Goal: Understand process/instructions

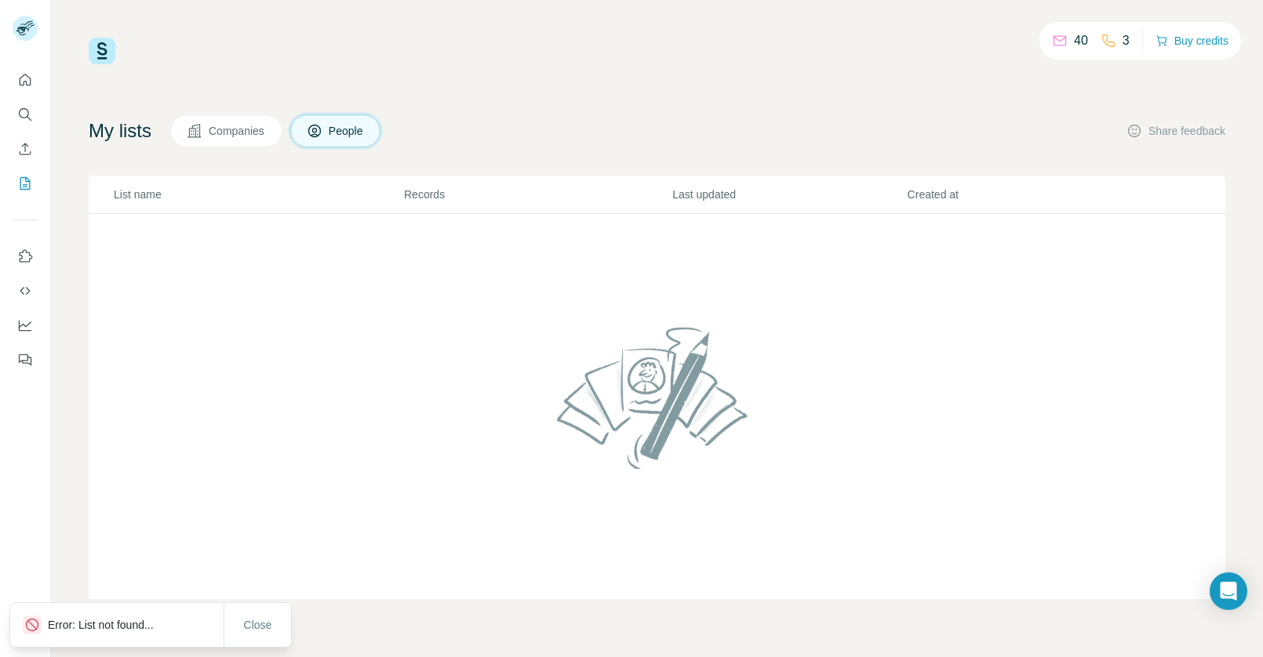
click at [739, 102] on div "40 3 Buy credits My lists Companies People Share feedback List name Records Las…" at bounding box center [657, 318] width 1136 height 561
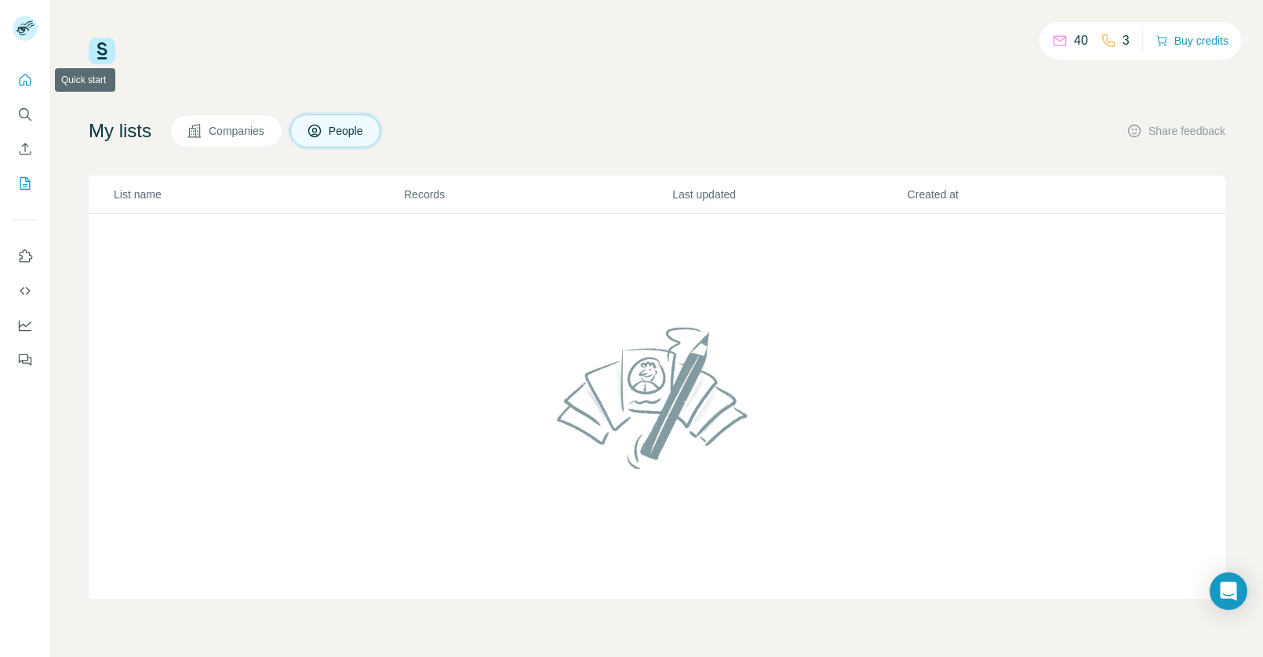
click at [21, 75] on icon "Quick start" at bounding box center [25, 80] width 16 height 16
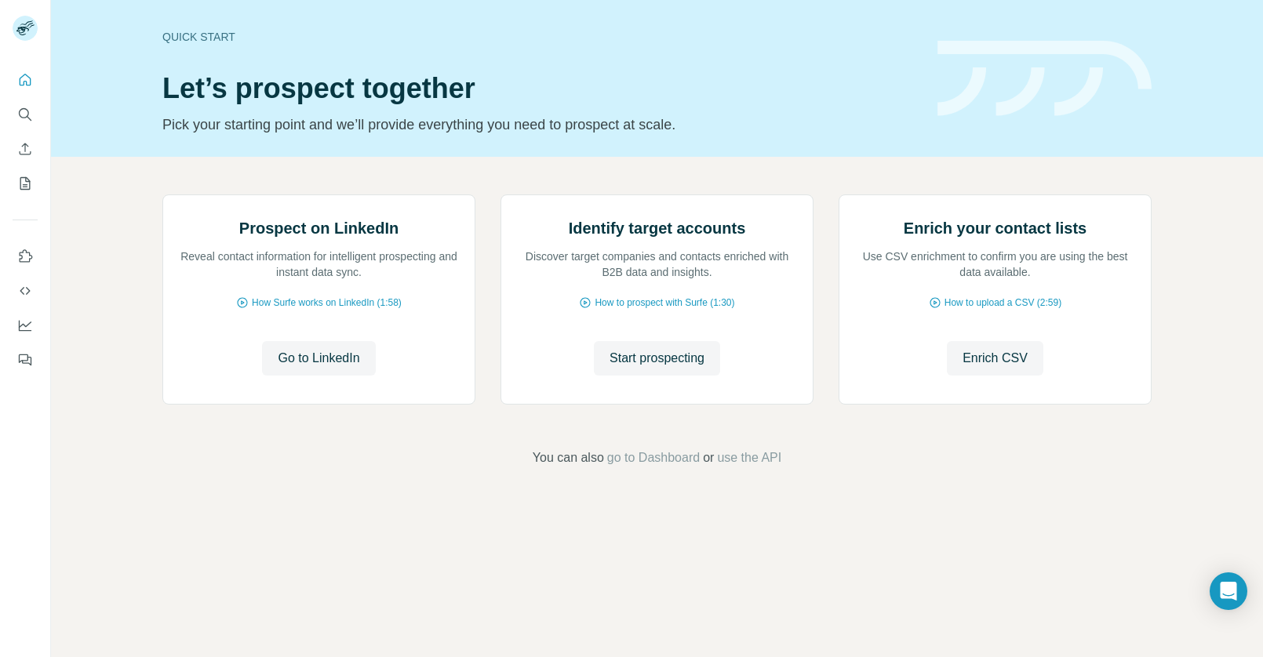
scroll to position [20, 0]
click at [335, 368] on span "Go to LinkedIn" at bounding box center [319, 358] width 82 height 19
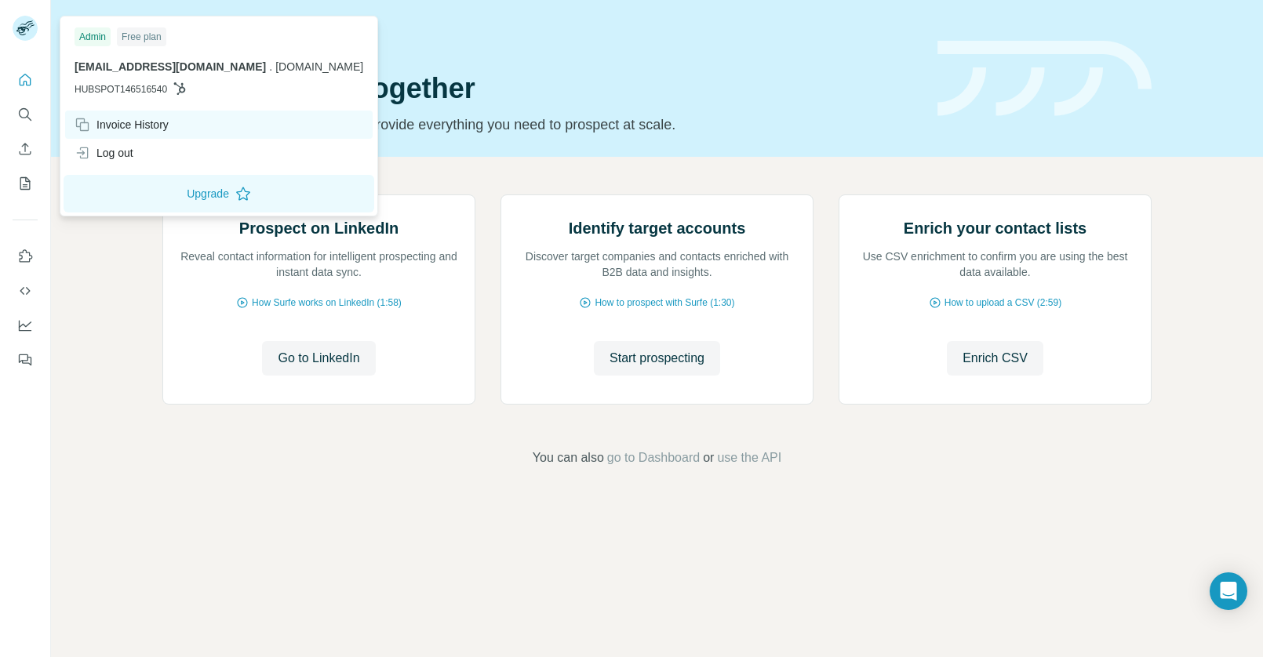
click at [147, 125] on div "Invoice History" at bounding box center [121, 125] width 94 height 16
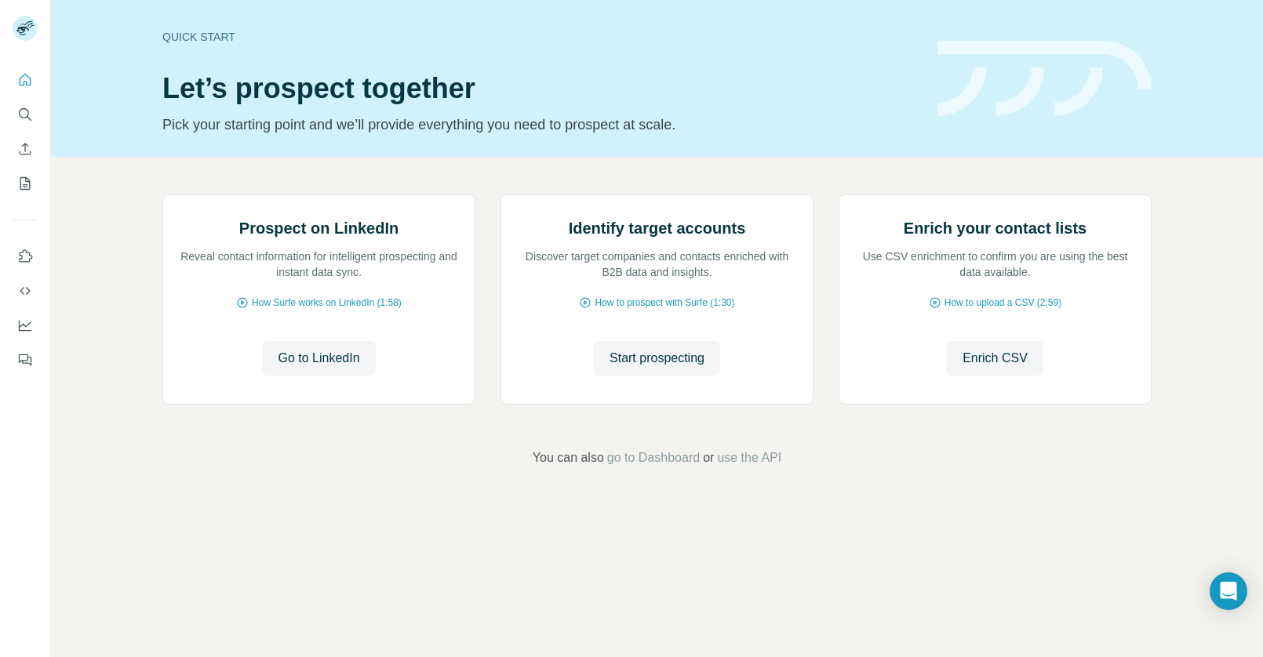
drag, startPoint x: 976, startPoint y: 126, endPoint x: 960, endPoint y: 65, distance: 63.1
click at [976, 126] on div "Quick start Let’s prospect together Pick your starting point and we’ll provide …" at bounding box center [657, 78] width 1212 height 157
